Goal: Task Accomplishment & Management: Use online tool/utility

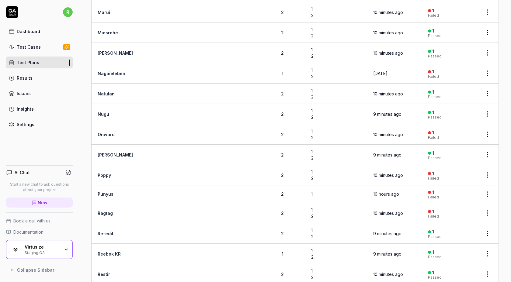
scroll to position [1039, 0]
click at [490, 60] on html "r Dashboard Test Cases Test Plans Results Issues Insights Settings AI Chat Star…" at bounding box center [255, 141] width 511 height 282
click at [452, 105] on span "Run Tests" at bounding box center [454, 104] width 21 height 6
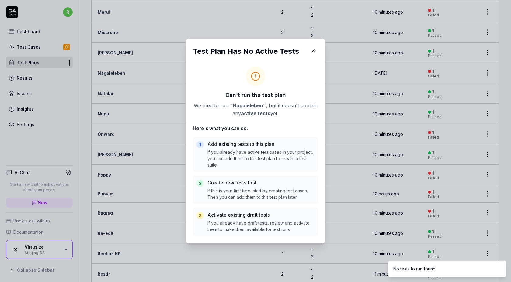
click at [312, 51] on icon "button" at bounding box center [312, 50] width 5 height 5
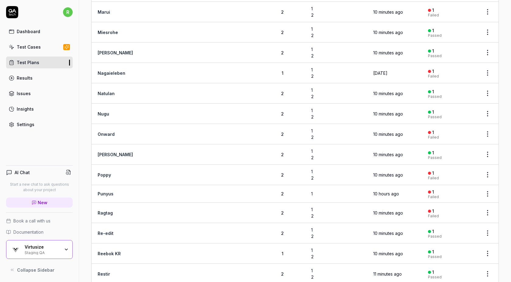
click at [373, 70] on time "[DATE]" at bounding box center [380, 72] width 14 height 5
click at [105, 70] on link "Nagaieleben" at bounding box center [112, 72] width 28 height 5
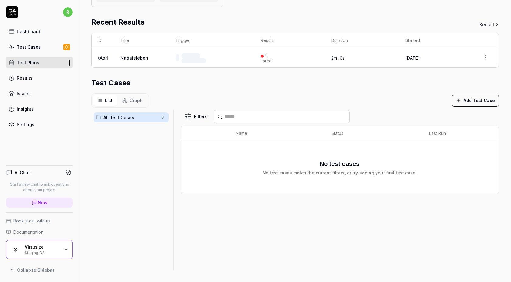
scroll to position [104, 0]
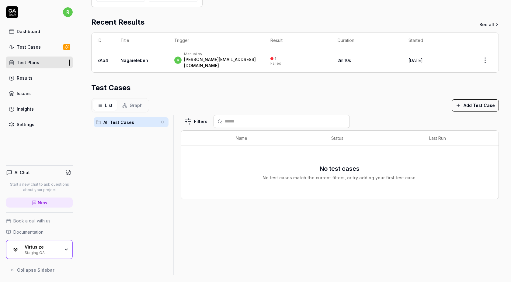
click at [467, 99] on button "Add Test Case" at bounding box center [474, 105] width 47 height 12
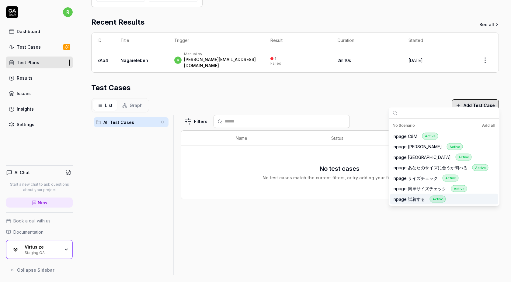
click at [451, 198] on div "Inpage 試着する Active" at bounding box center [444, 199] width 108 height 11
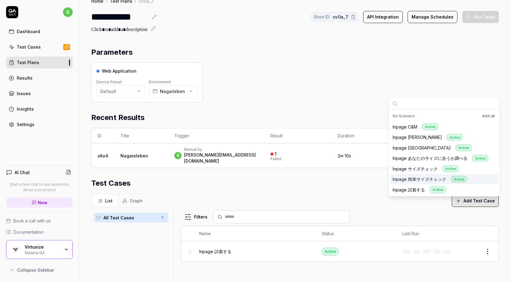
scroll to position [0, 0]
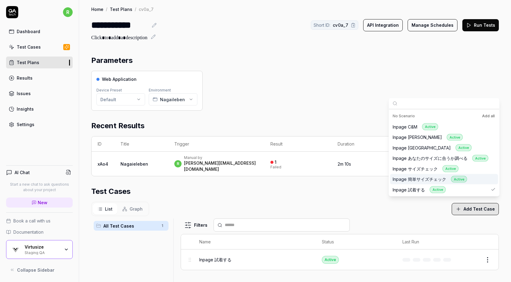
click at [482, 23] on button "Run Tests" at bounding box center [480, 25] width 36 height 12
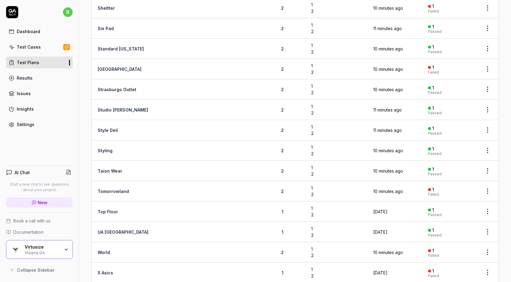
scroll to position [1482, 0]
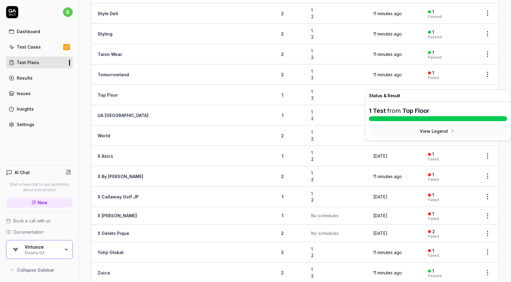
click at [486, 82] on html "r Dashboard Test Cases Test Plans Results Issues Insights Settings AI Chat Star…" at bounding box center [255, 141] width 511 height 282
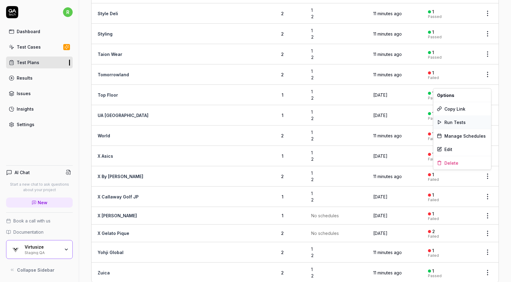
click at [452, 123] on span "Run Tests" at bounding box center [454, 122] width 21 height 6
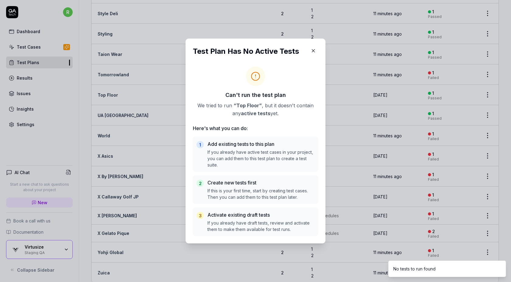
click at [311, 48] on icon "button" at bounding box center [312, 50] width 5 height 5
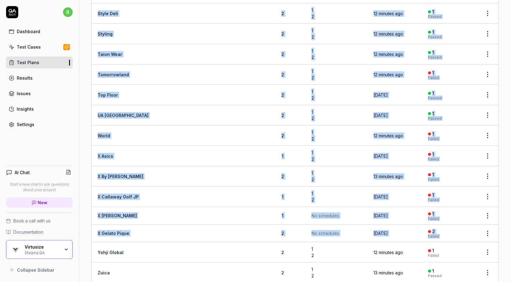
drag, startPoint x: 498, startPoint y: 262, endPoint x: 94, endPoint y: 240, distance: 405.1
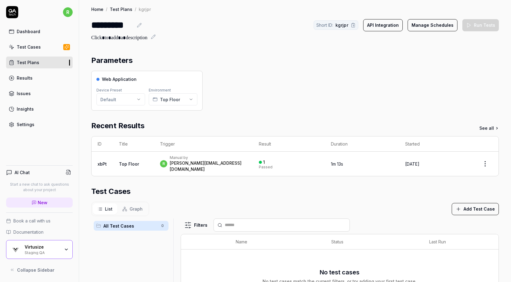
click at [459, 206] on icon "button" at bounding box center [457, 208] width 5 height 5
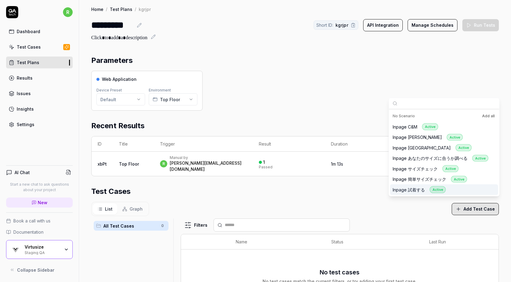
click at [431, 191] on div "Active" at bounding box center [437, 189] width 16 height 7
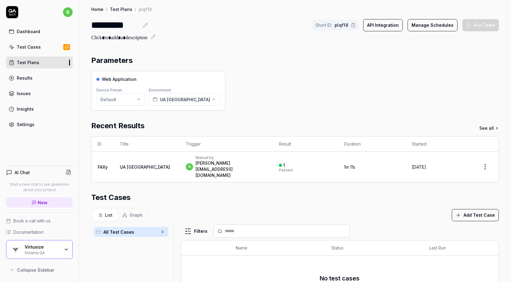
click at [467, 209] on button "Add Test Case" at bounding box center [474, 215] width 47 height 12
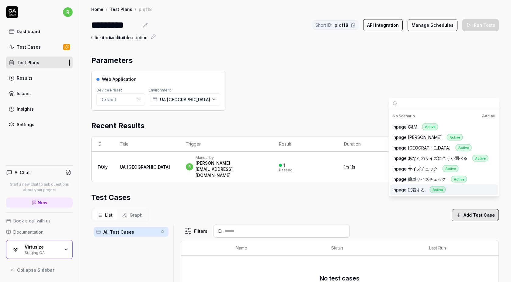
click at [408, 188] on div "Inpage 試着する Active" at bounding box center [418, 189] width 53 height 7
click at [361, 95] on div "Web Application Device Preset Default Environment UA Taiwan" at bounding box center [294, 91] width 407 height 40
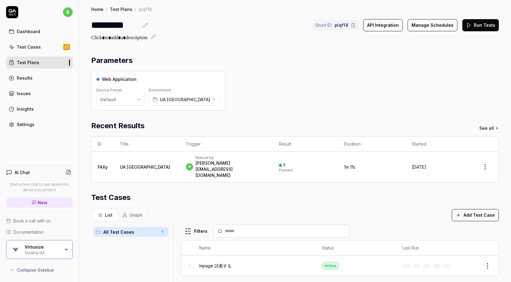
click at [361, 95] on div "Web Application Device Preset Default Environment UA Taiwan" at bounding box center [294, 91] width 407 height 40
click at [54, 65] on link "Test Plans" at bounding box center [39, 63] width 67 height 12
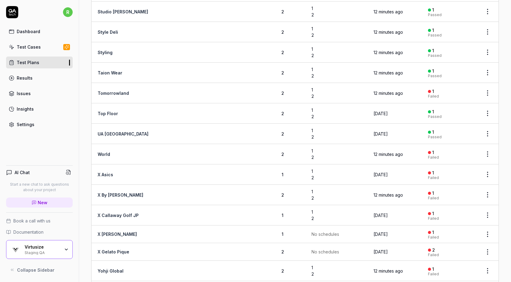
scroll to position [1482, 0]
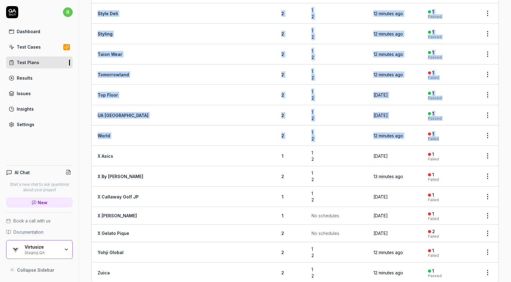
drag, startPoint x: 96, startPoint y: 53, endPoint x: 491, endPoint y: 127, distance: 401.9
copy table "Name Description Test Cases Schedules Last Run Last Result All Saints KR 1 1 2 …"
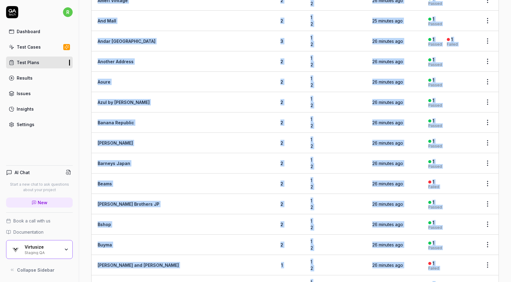
scroll to position [0, 0]
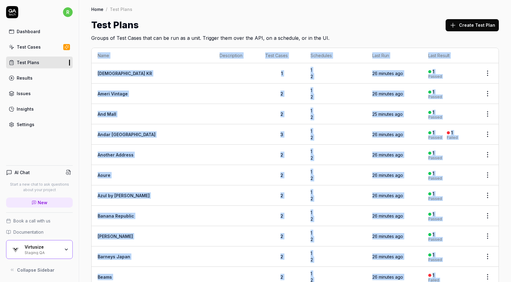
click at [364, 26] on div "Test Plans Create Test Plan" at bounding box center [294, 25] width 407 height 14
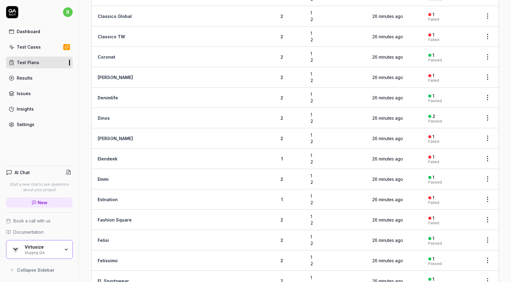
scroll to position [387, 0]
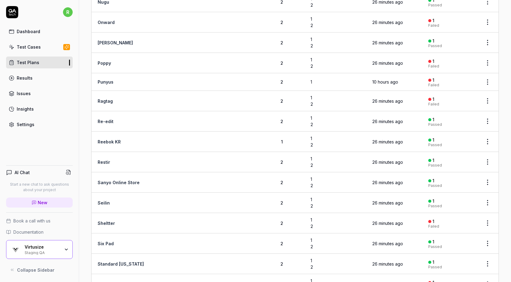
scroll to position [1155, 0]
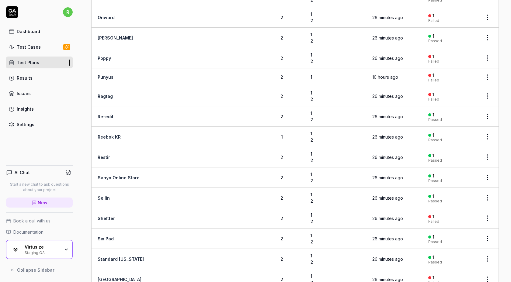
click at [485, 70] on body "r Dashboard Test Cases Test Plans Results Issues Insights Settings AI Chat Star…" at bounding box center [255, 141] width 511 height 282
click at [451, 106] on span "Run Tests" at bounding box center [454, 107] width 21 height 6
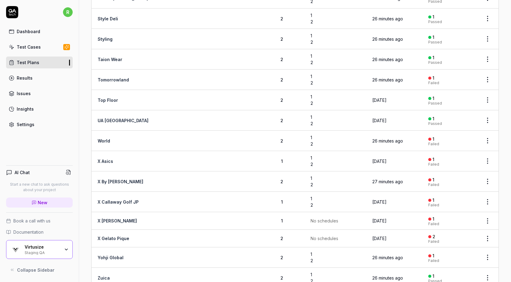
scroll to position [1482, 0]
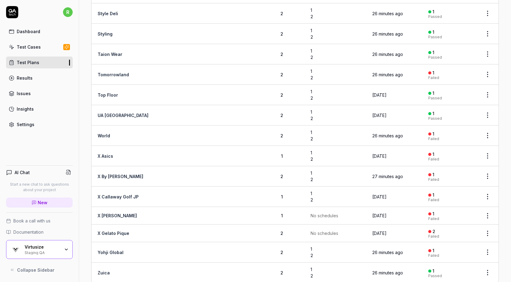
click at [486, 84] on html "r Dashboard Test Cases Test Plans Results Issues Insights Settings AI Chat Star…" at bounding box center [255, 141] width 511 height 282
click at [461, 119] on span "Run Tests" at bounding box center [454, 122] width 21 height 6
click at [488, 105] on html "r Dashboard Test Cases Test Plans Results Issues Insights Settings AI Chat Star…" at bounding box center [255, 141] width 511 height 282
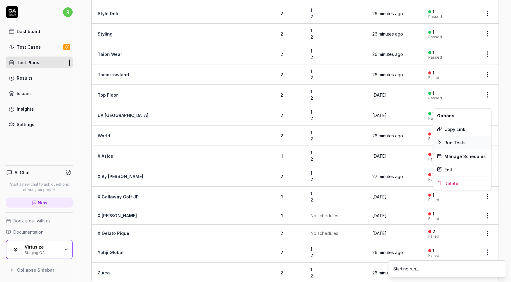
click at [454, 143] on span "Run Tests" at bounding box center [454, 142] width 21 height 6
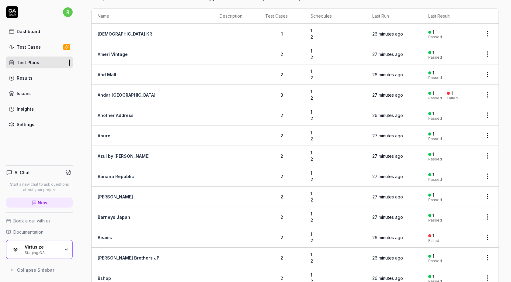
scroll to position [0, 0]
